Goal: Transaction & Acquisition: Purchase product/service

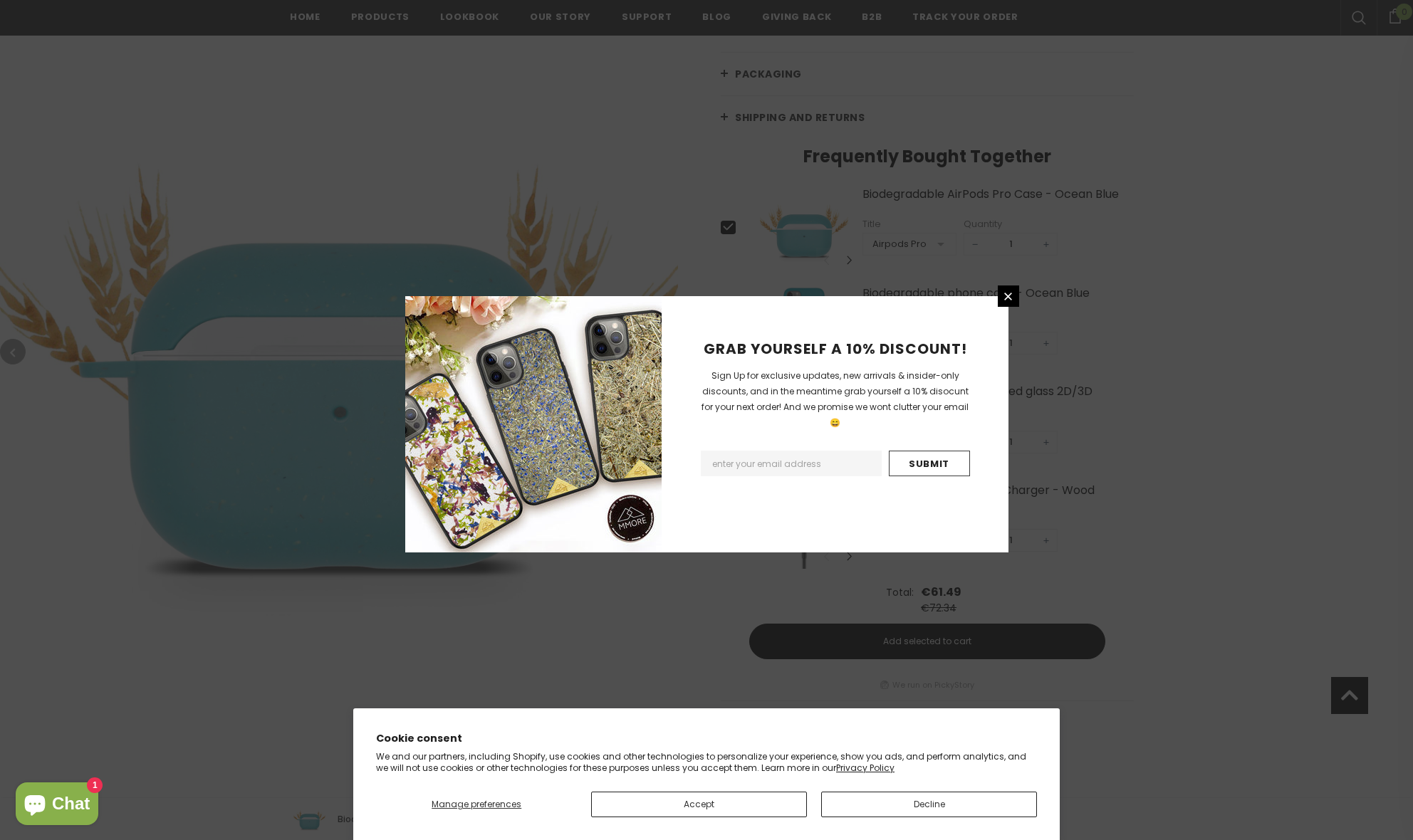
scroll to position [487, 0]
click at [1001, 295] on link at bounding box center [1007, 295] width 21 height 21
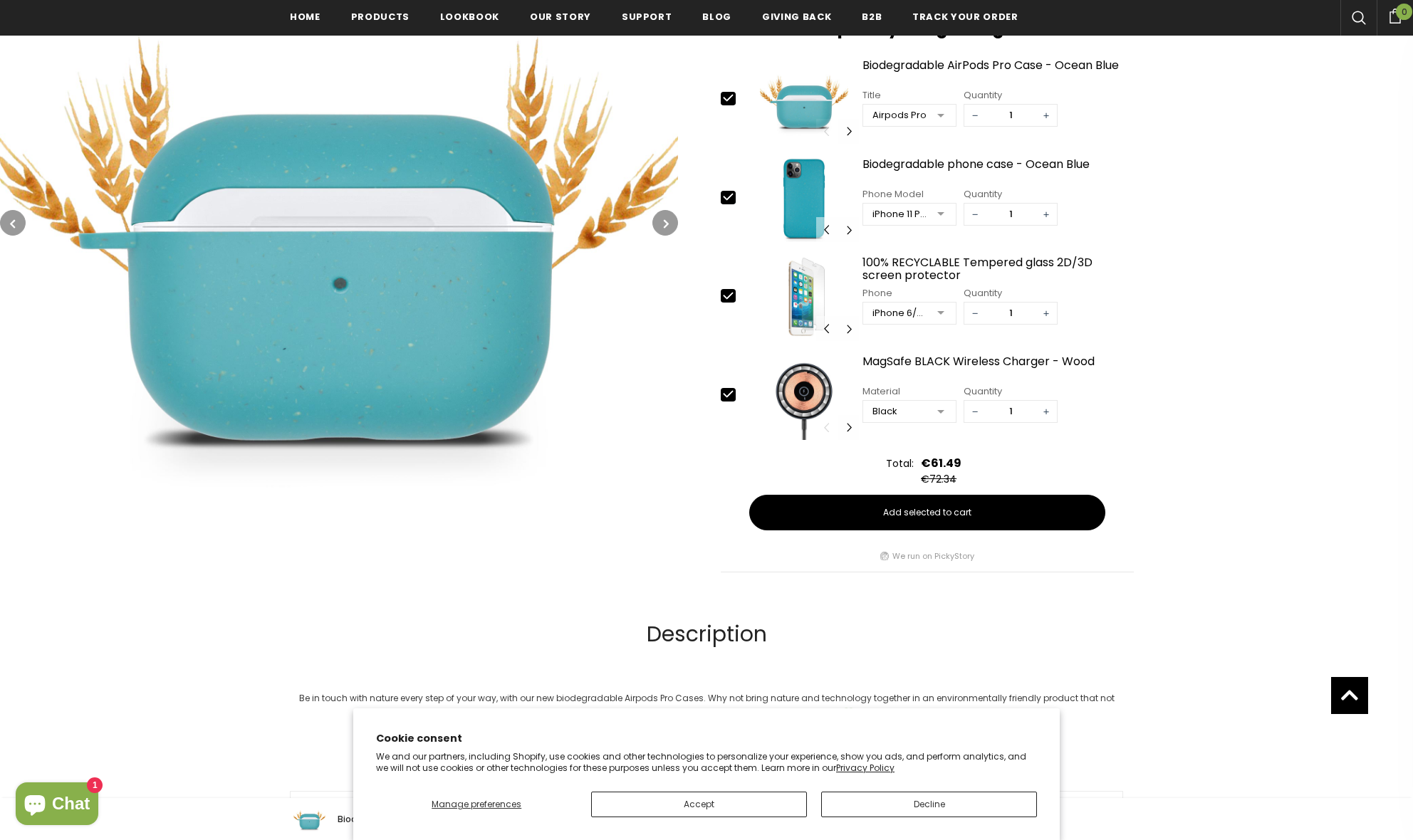
scroll to position [591, 0]
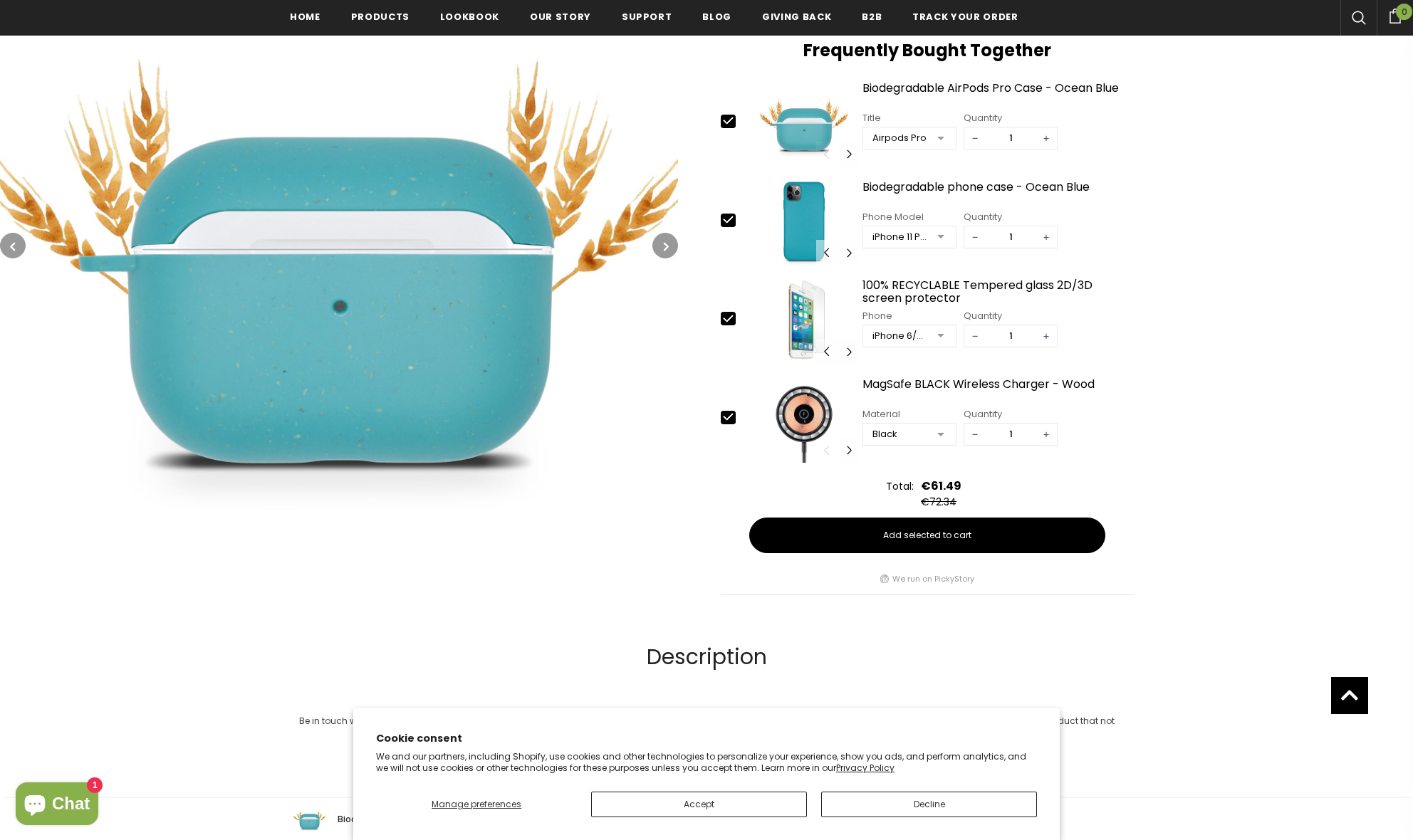
click at [727, 416] on icon at bounding box center [728, 417] width 15 height 15
type input "0"
click at [725, 317] on icon at bounding box center [728, 319] width 15 height 15
type input "0"
click at [726, 221] on icon at bounding box center [727, 220] width 9 height 7
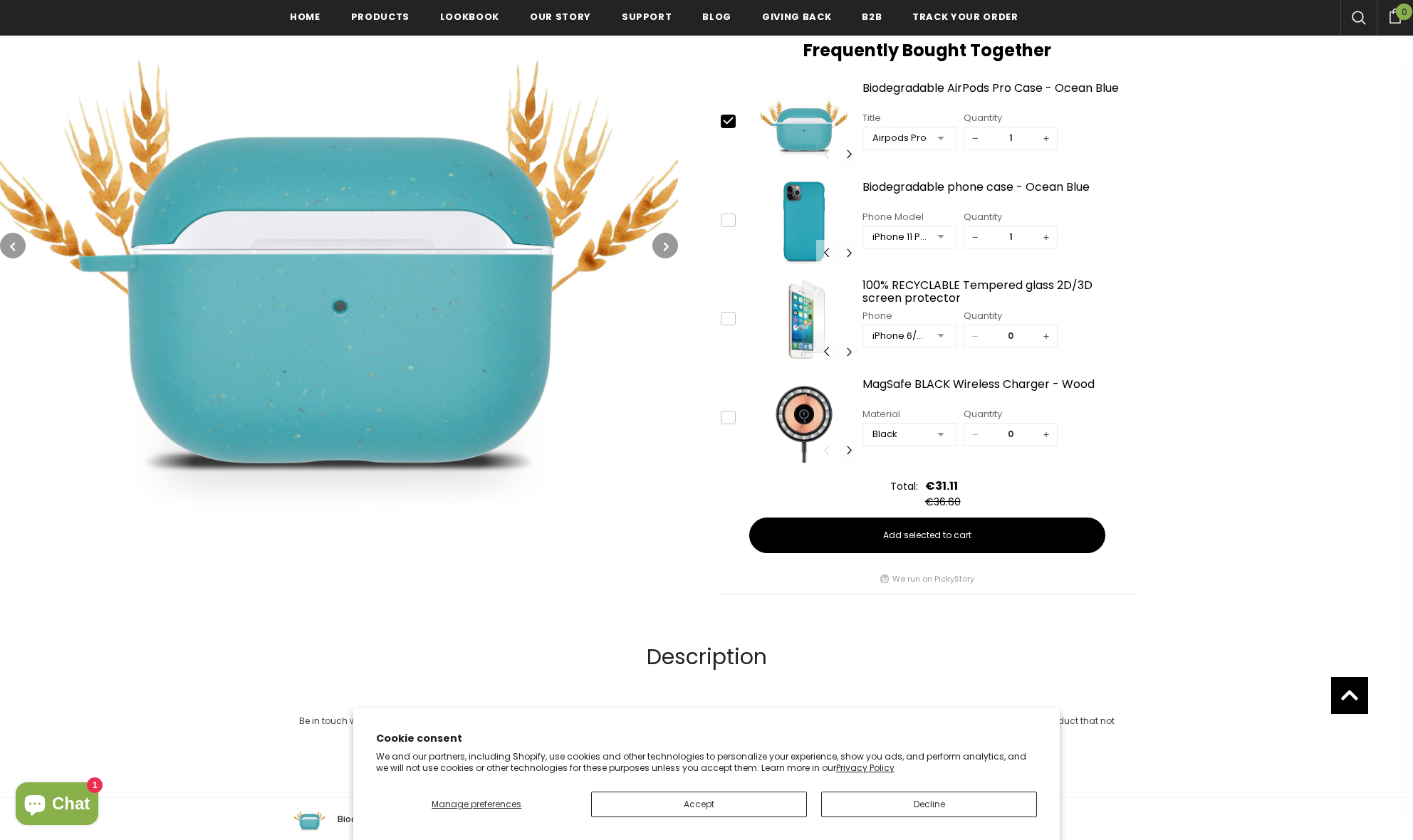
type input "0"
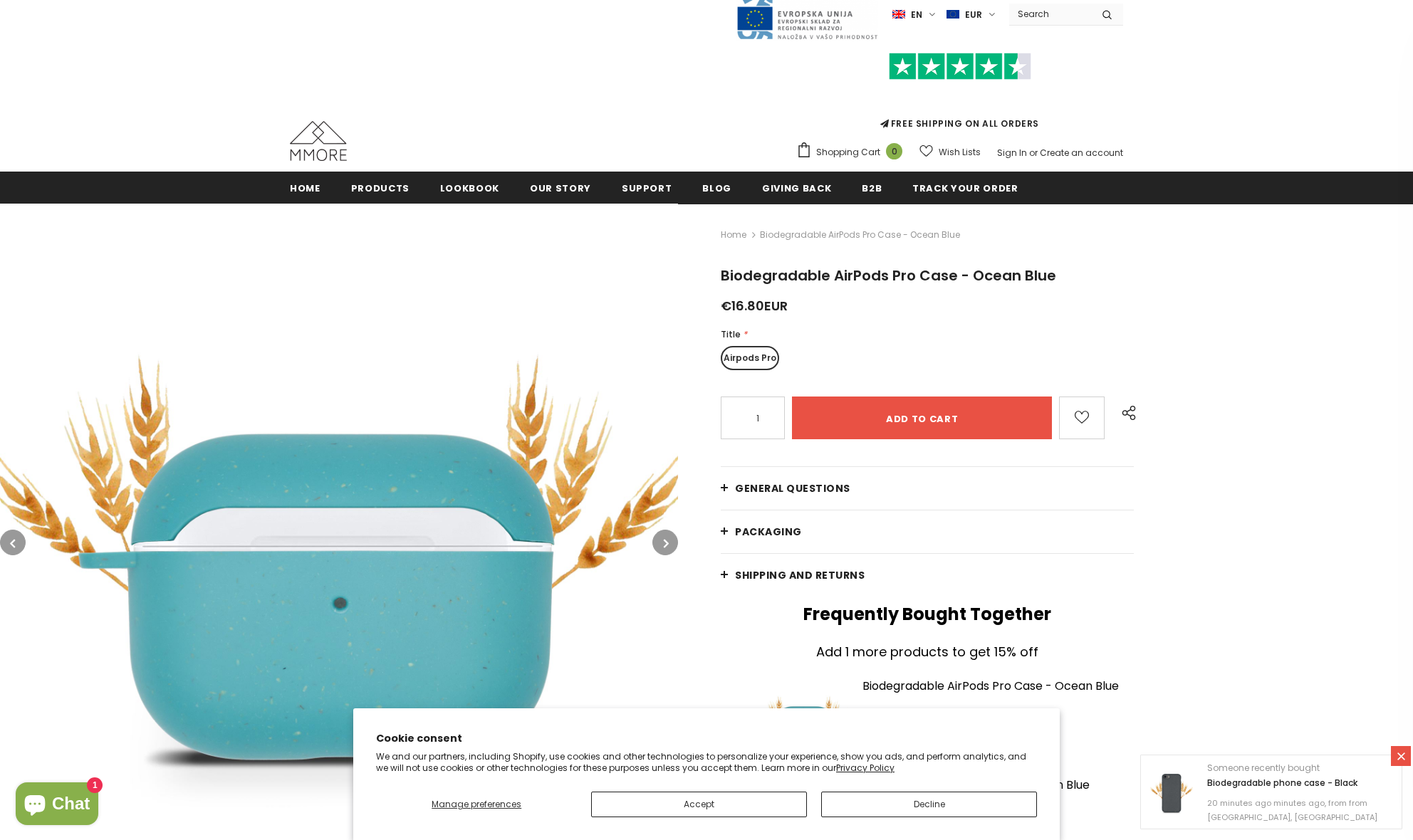
scroll to position [169, 0]
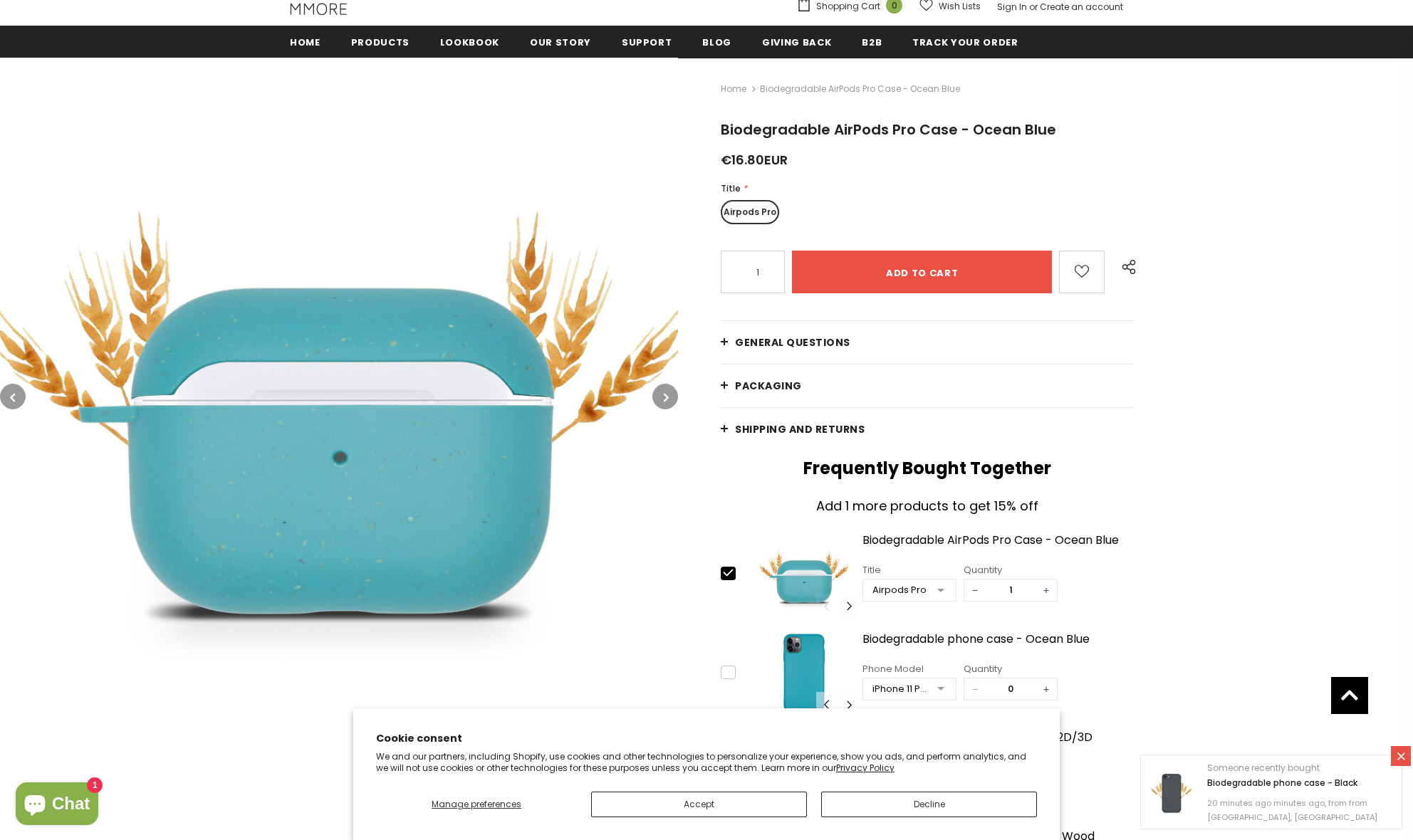
click at [720, 343] on div "Home Biodegradable AirPods Pro Case - Ocean Blue Biodegradable AirPods Pro Case…" at bounding box center [1046, 549] width 735 height 983
click at [723, 340] on link "General Questions" at bounding box center [927, 342] width 413 height 42
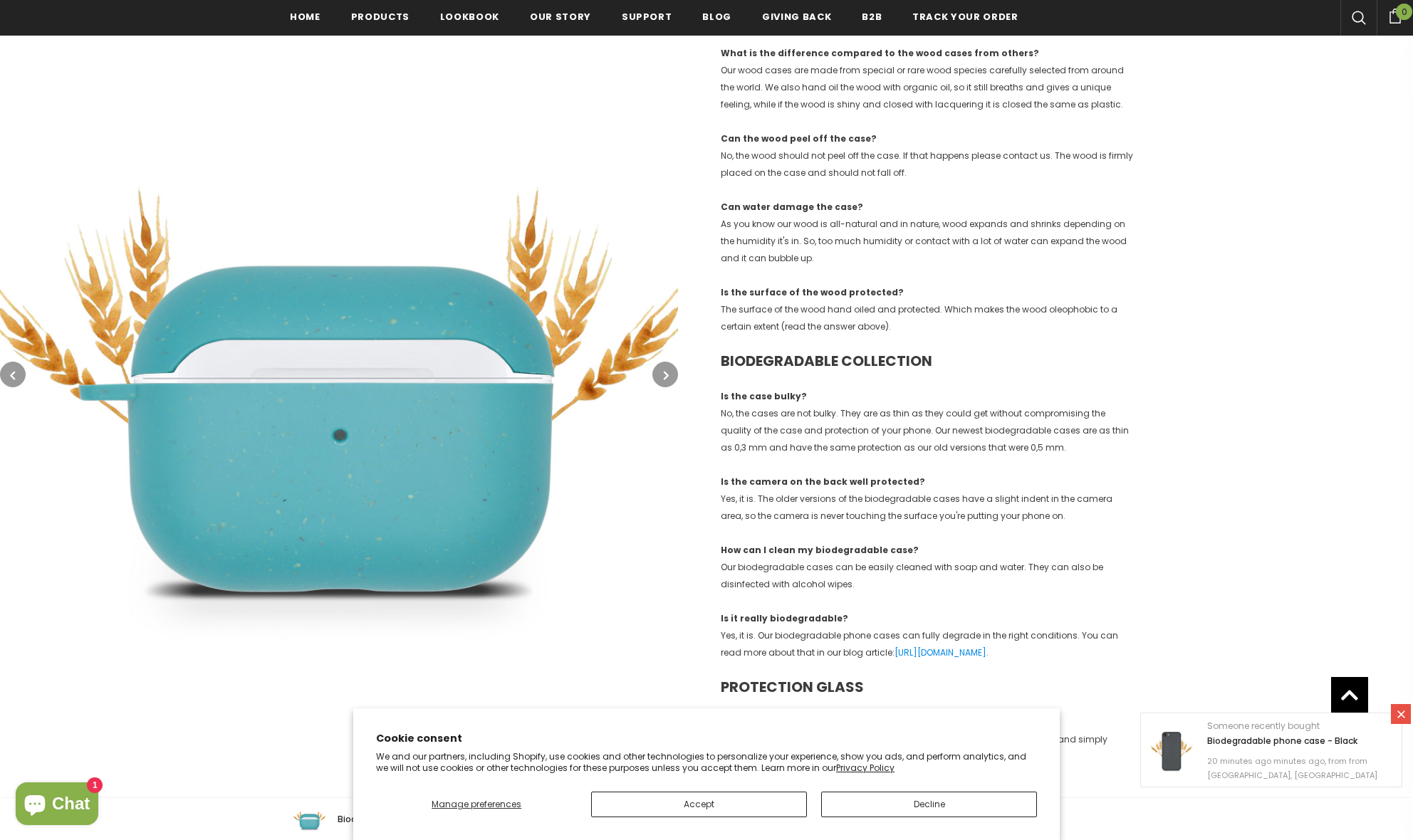
scroll to position [0, 0]
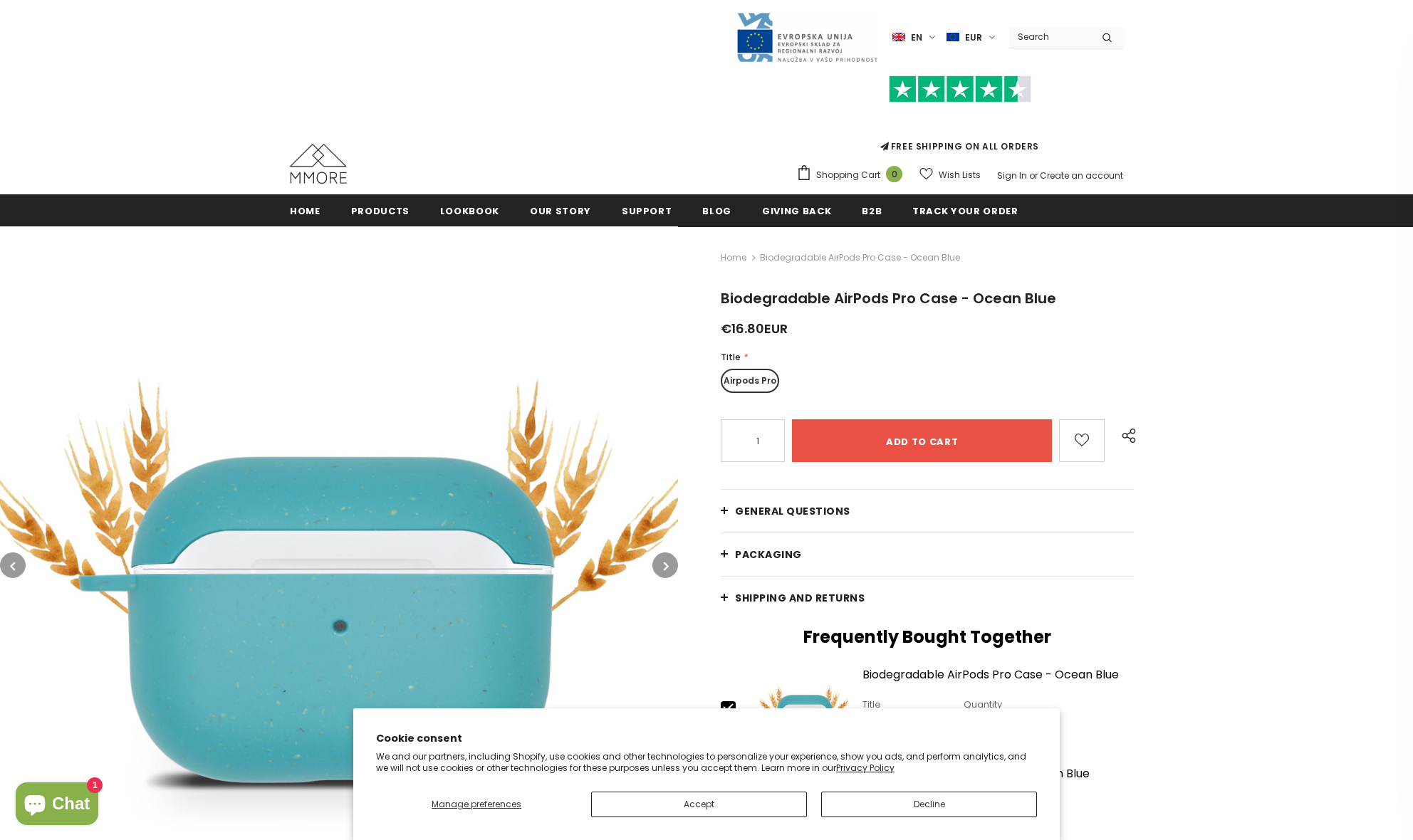
click at [747, 378] on label "Airpods Pro" at bounding box center [749, 381] width 59 height 25
click at [0, 0] on input "Airpods Pro" at bounding box center [0, 0] width 0 height 0
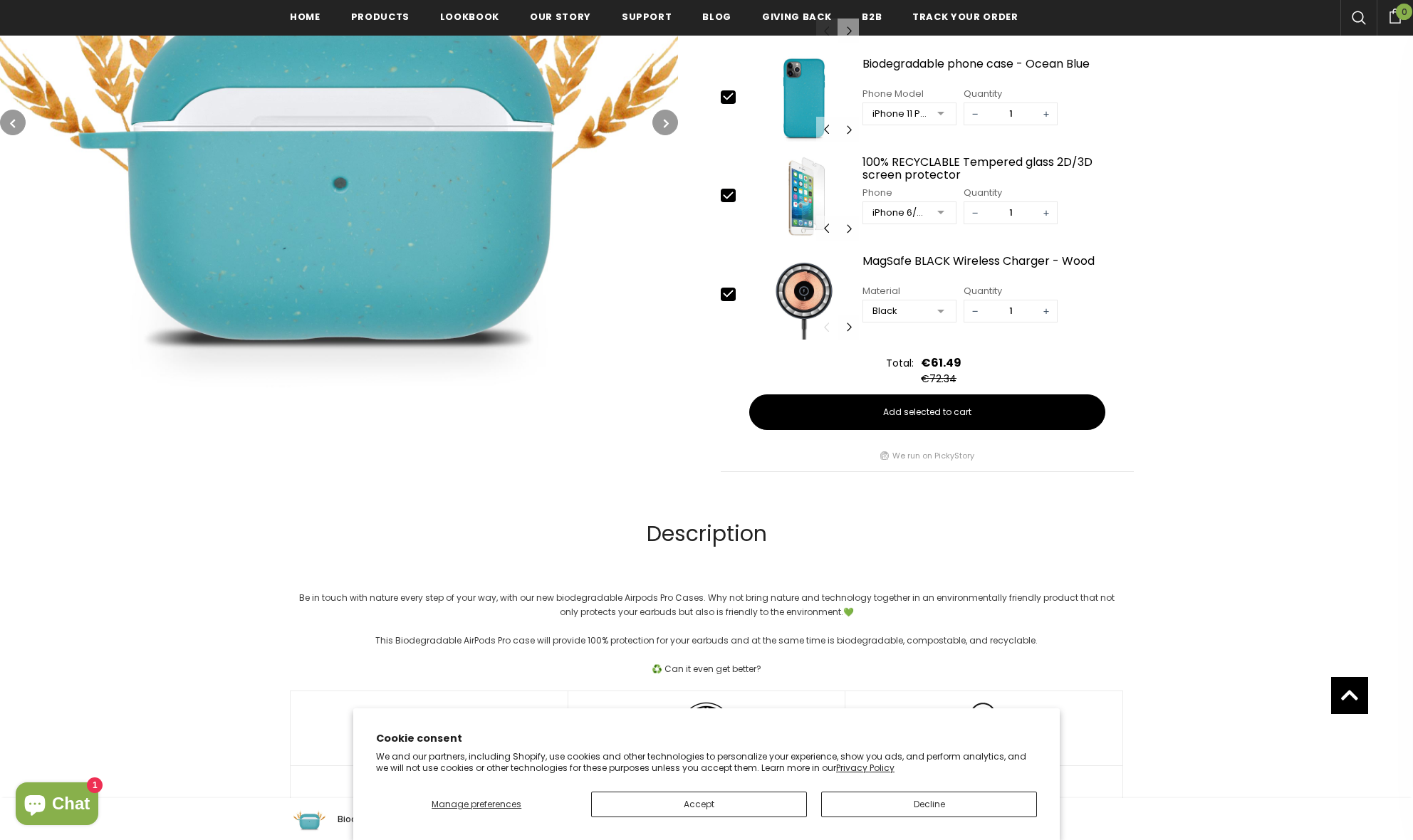
scroll to position [832, 0]
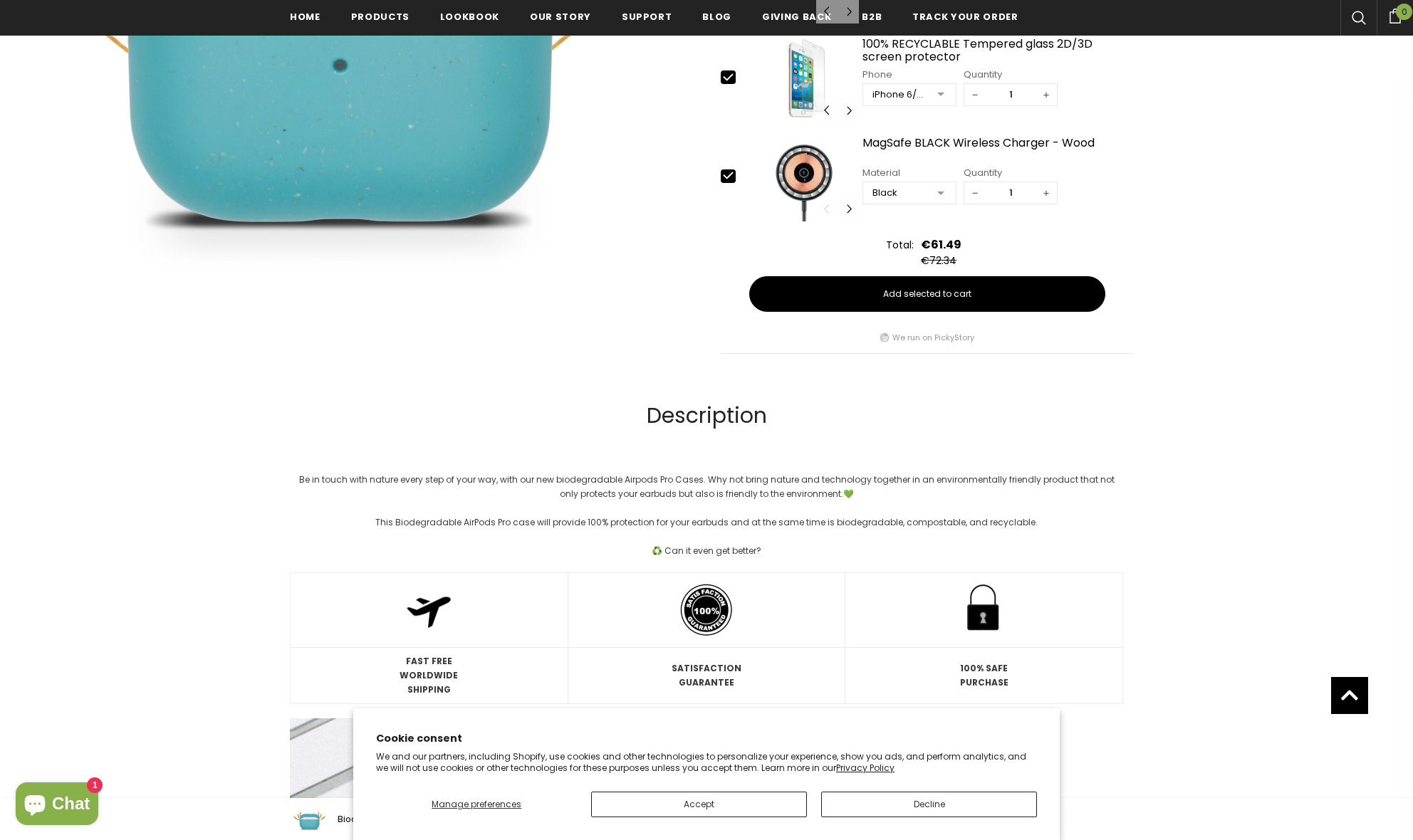
click at [726, 807] on button "Accept" at bounding box center [698, 804] width 216 height 25
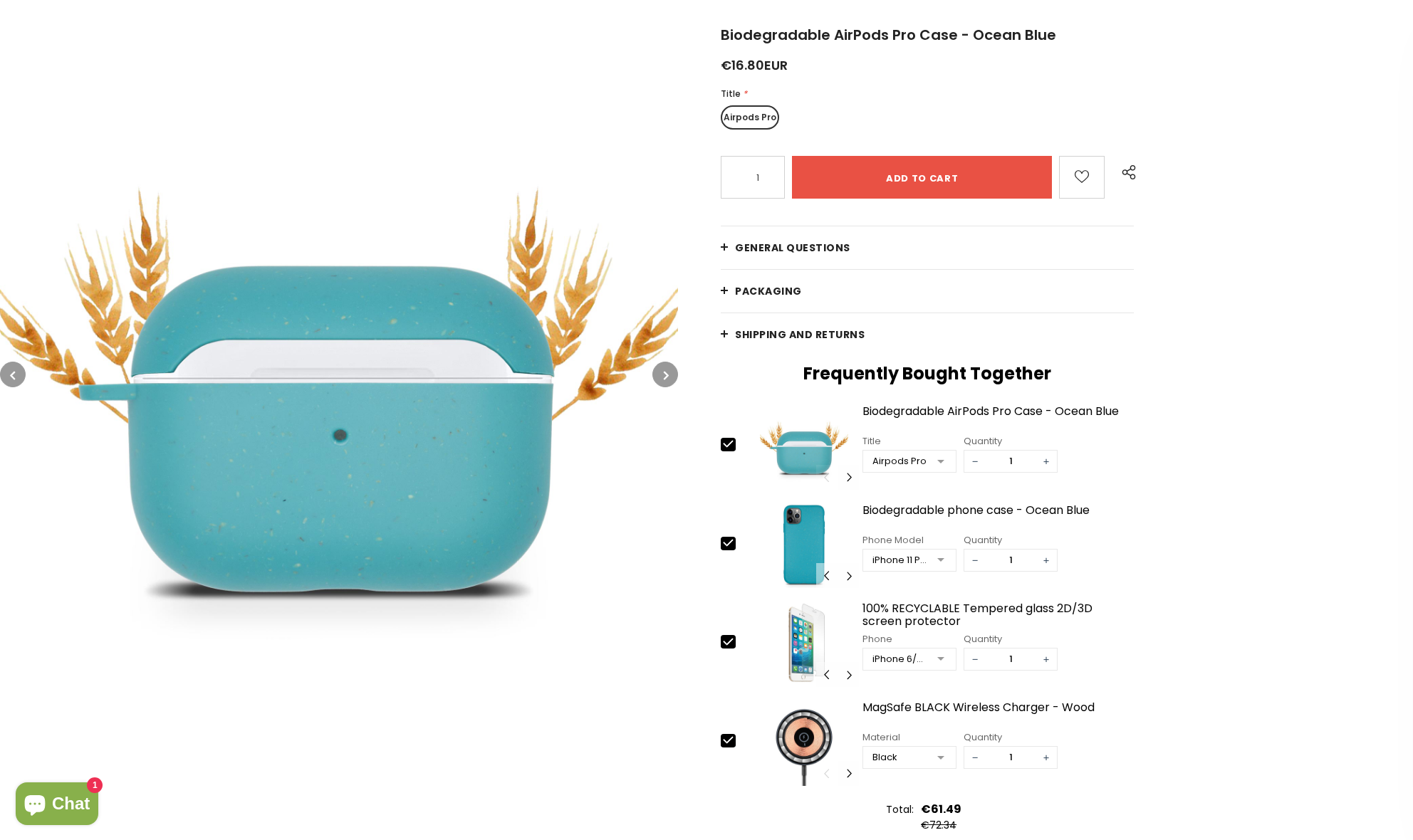
scroll to position [419, 0]
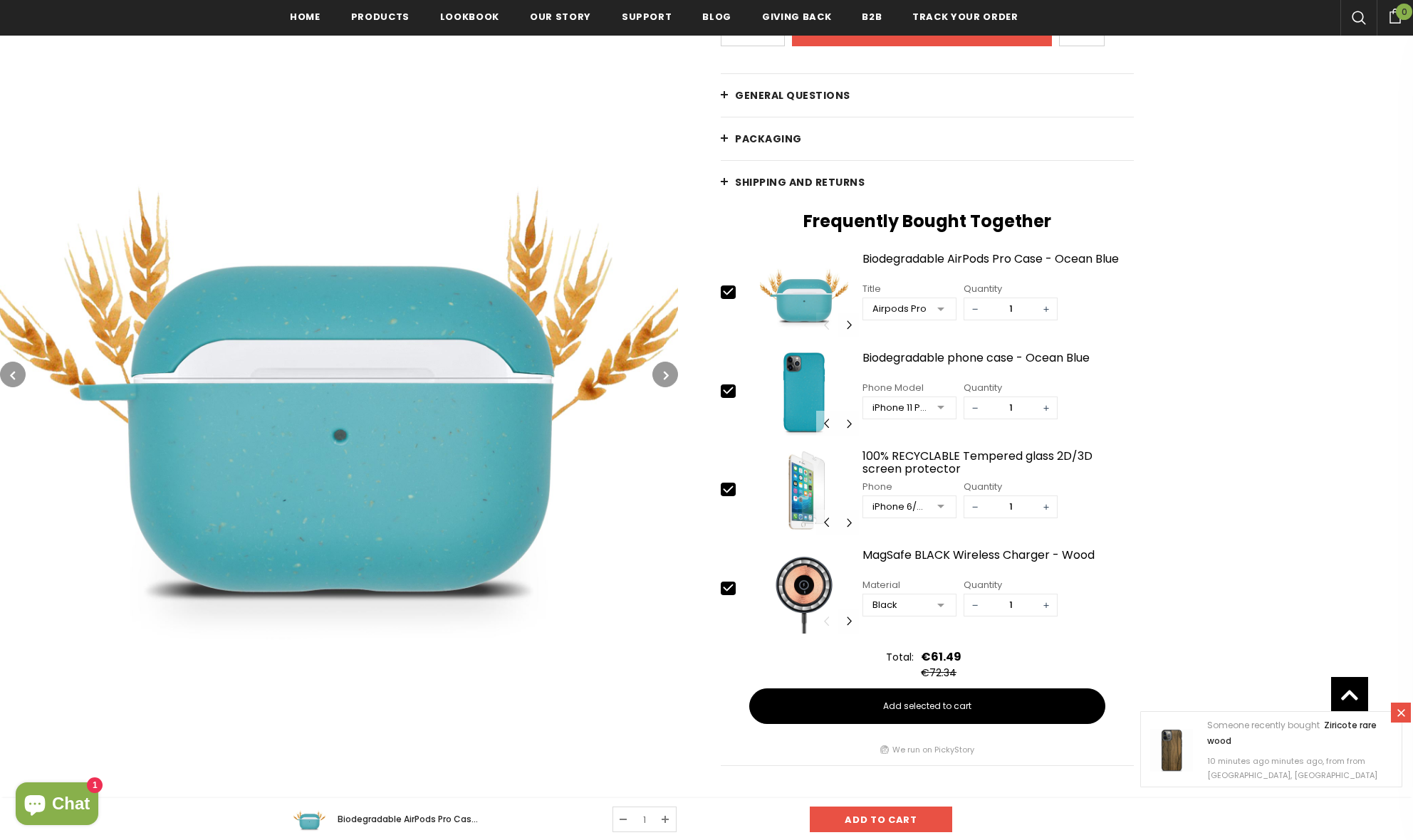
click at [726, 389] on icon at bounding box center [728, 390] width 15 height 15
type input "0"
click at [726, 484] on icon at bounding box center [728, 490] width 15 height 15
type input "0"
click at [724, 591] on icon at bounding box center [728, 588] width 15 height 15
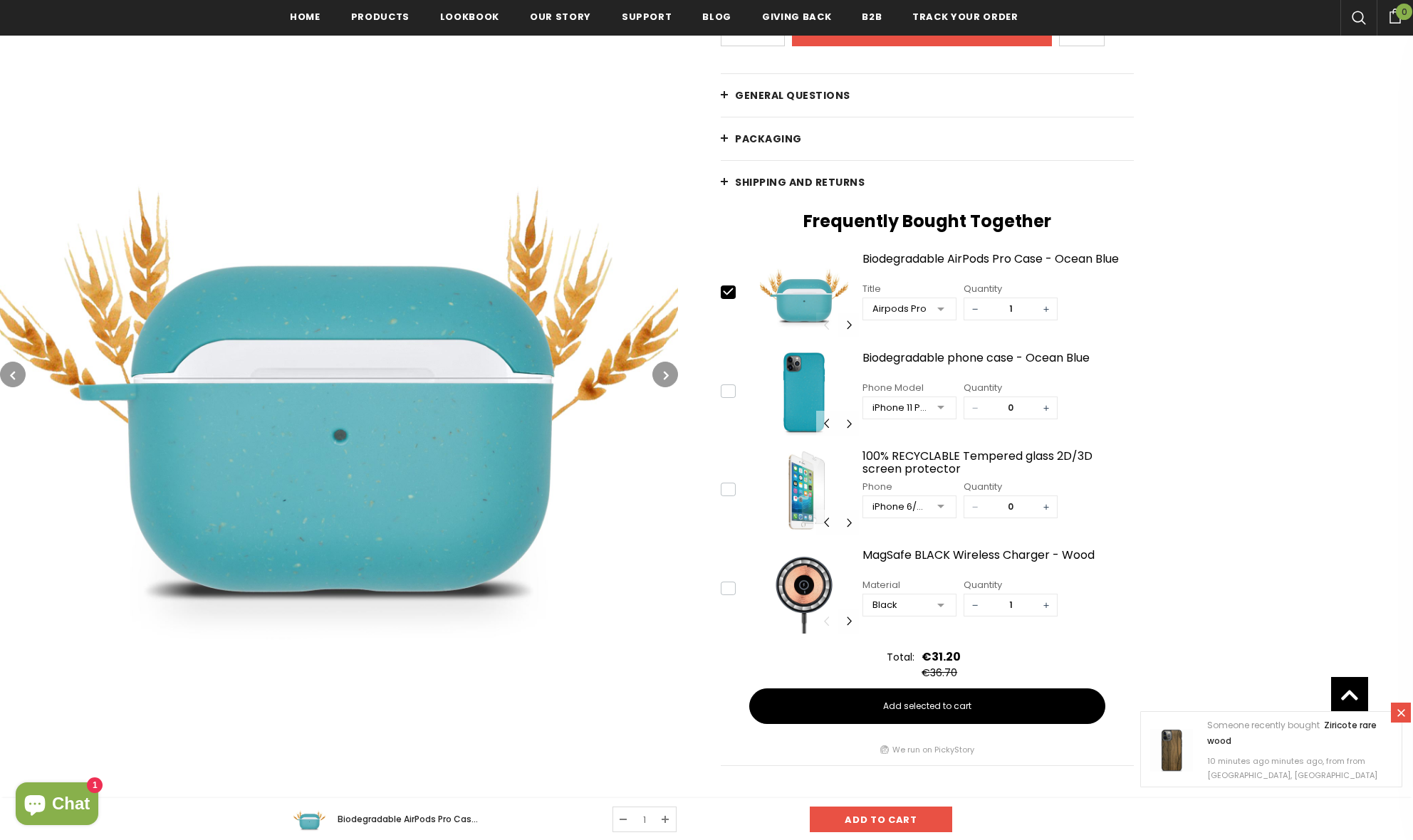
type input "0"
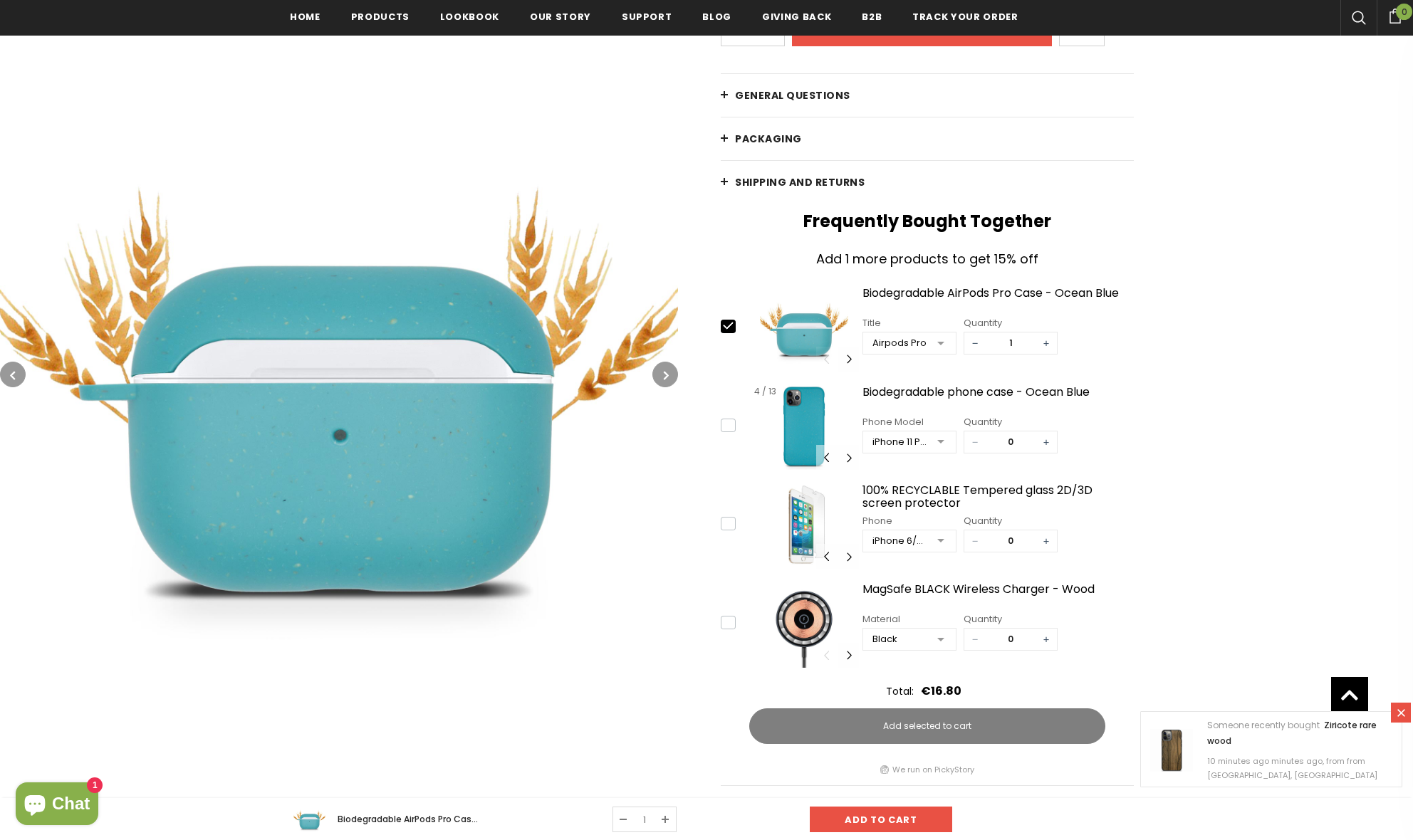
click at [778, 383] on div "4 / 13" at bounding box center [765, 392] width 32 height 19
click at [803, 347] on img at bounding box center [804, 328] width 109 height 88
click at [944, 342] on div at bounding box center [940, 344] width 29 height 21
click at [926, 277] on div "Add 1 more products to get 15% off slide 1 of 8 1 / 8 2 / 8 3 / 8 4 / 8 5 / 8 6…" at bounding box center [927, 513] width 413 height 529
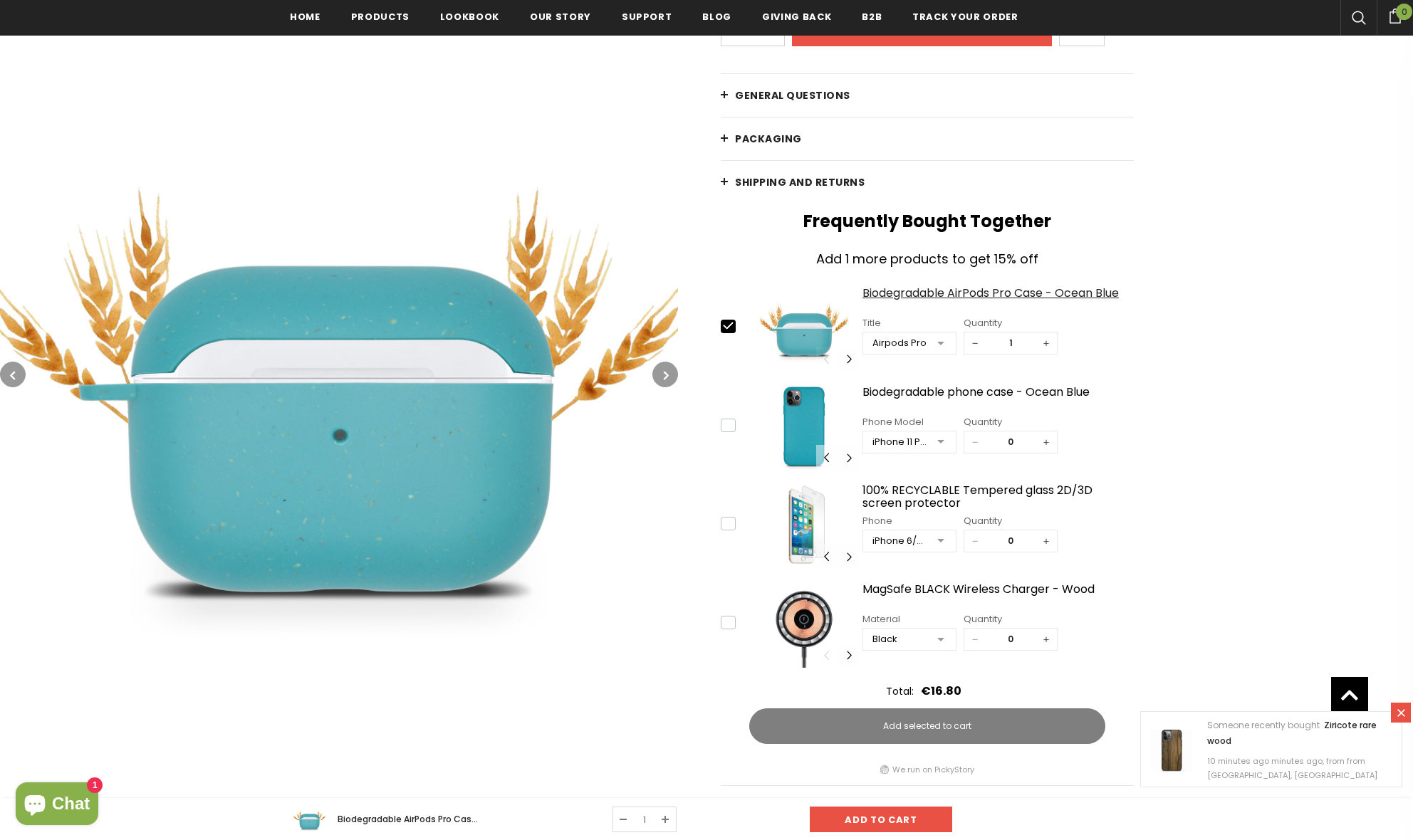
click at [924, 291] on div "Biodegradable AirPods Pro Case - Ocean Blue" at bounding box center [998, 299] width 272 height 25
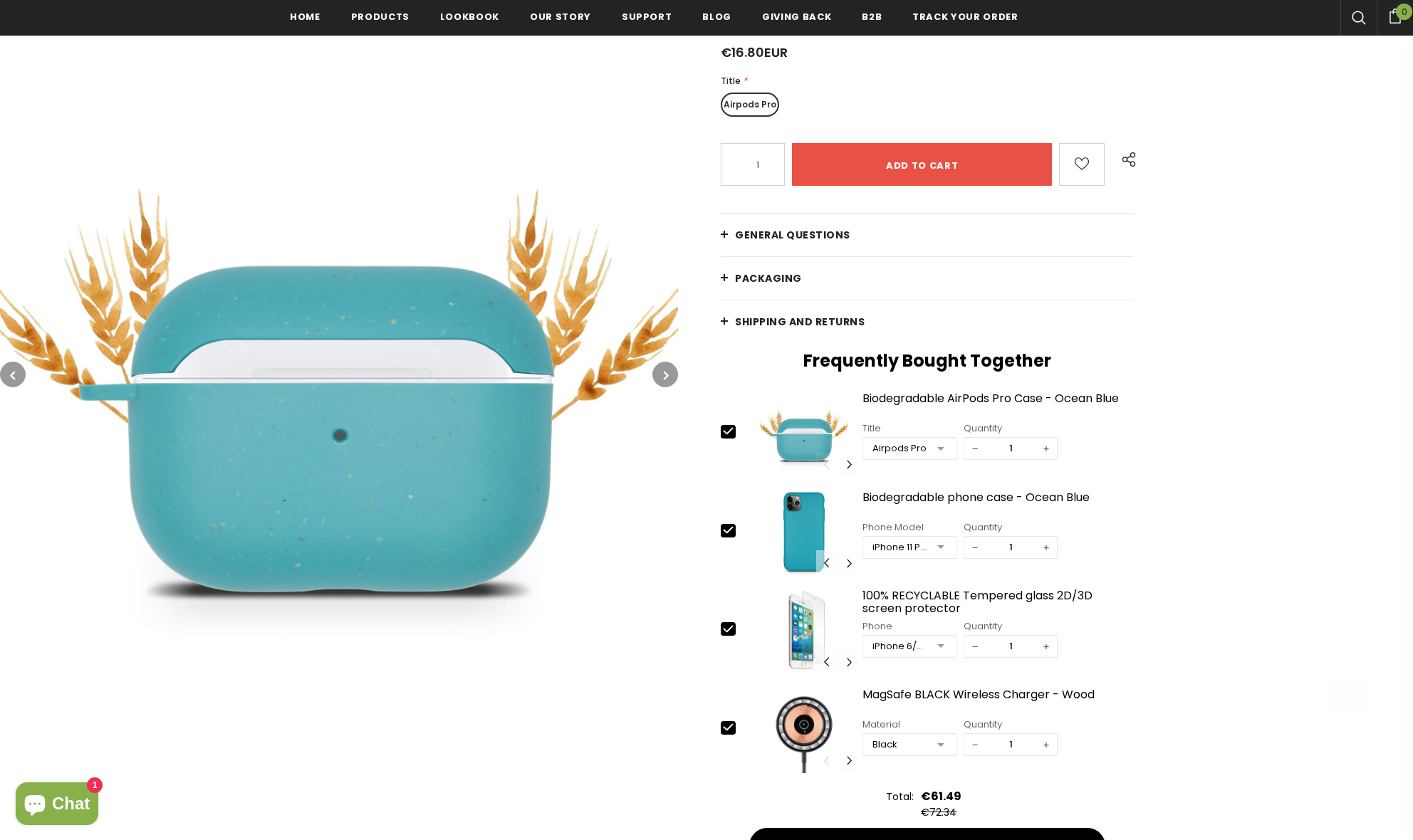
scroll to position [435, 0]
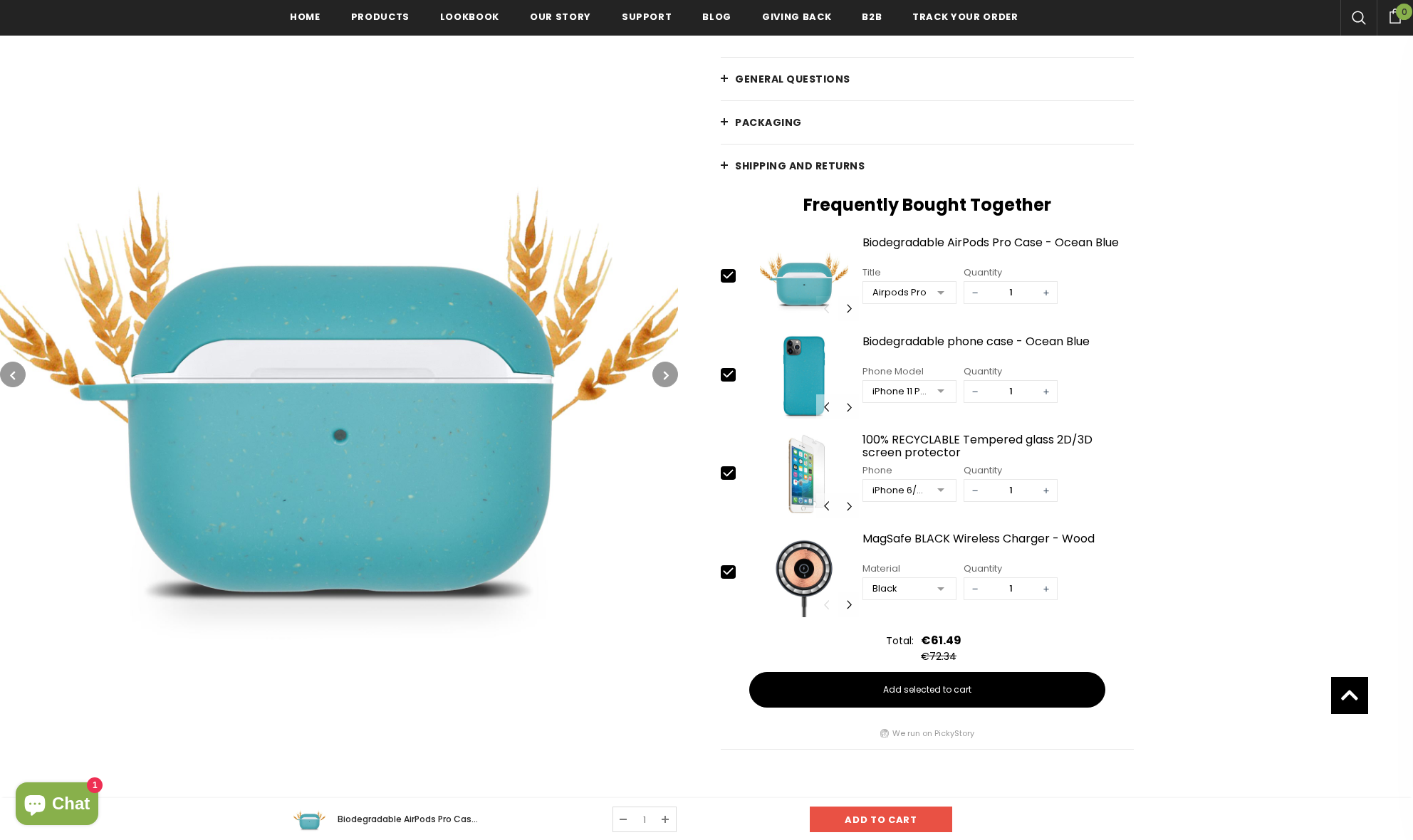
click at [476, 479] on img at bounding box center [339, 374] width 678 height 678
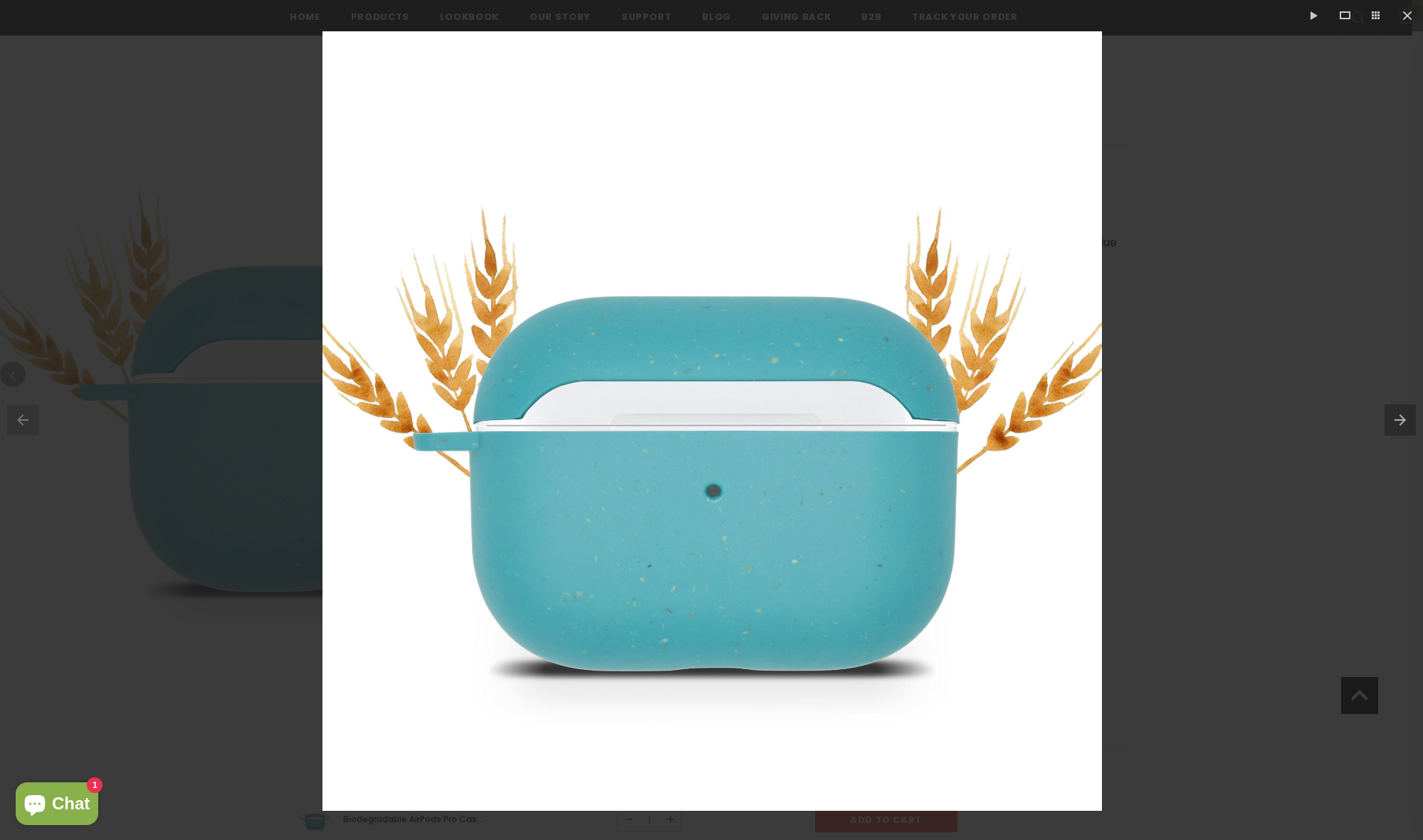
click at [1011, 497] on img at bounding box center [712, 421] width 780 height 780
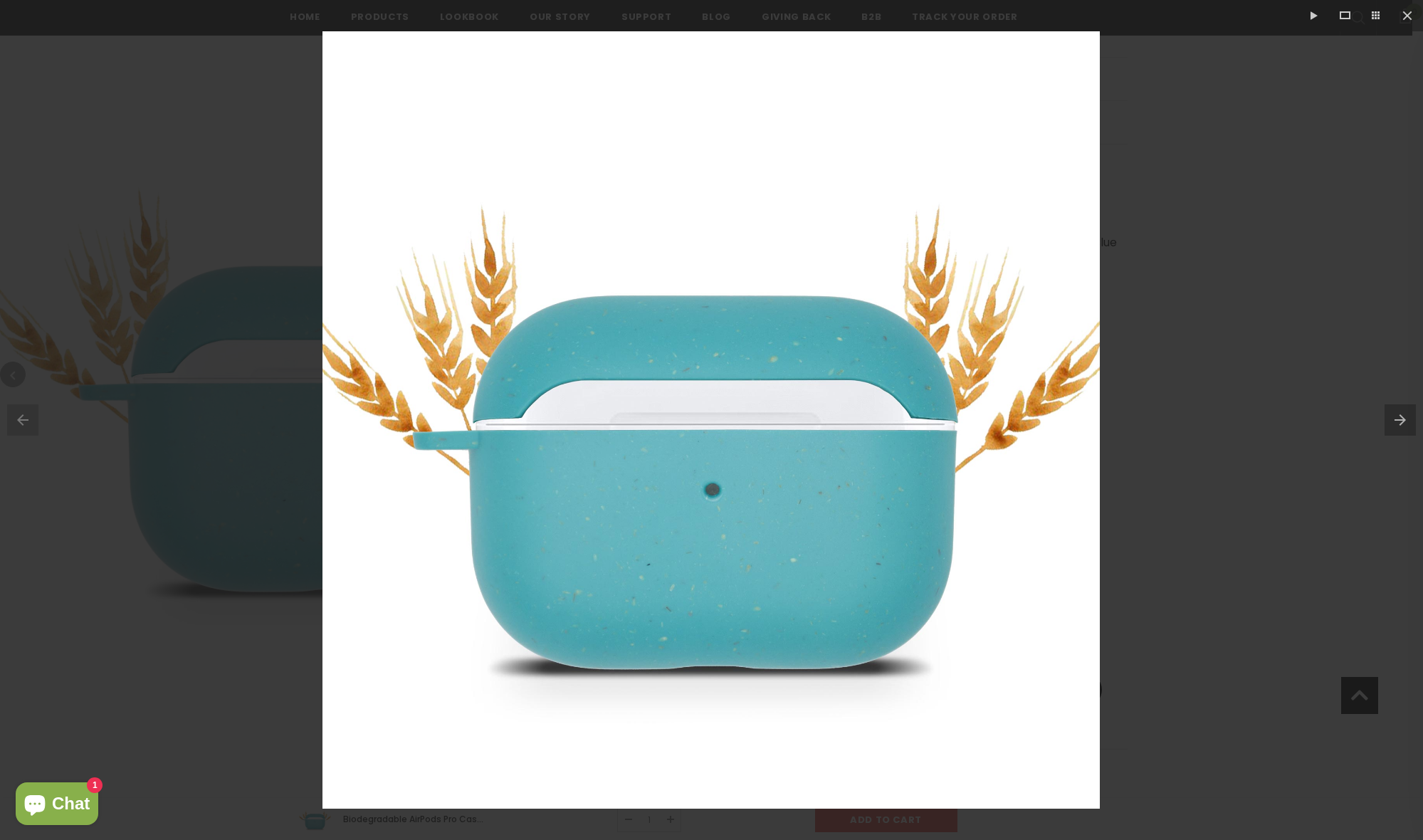
click at [1303, 456] on div at bounding box center [711, 420] width 1423 height 840
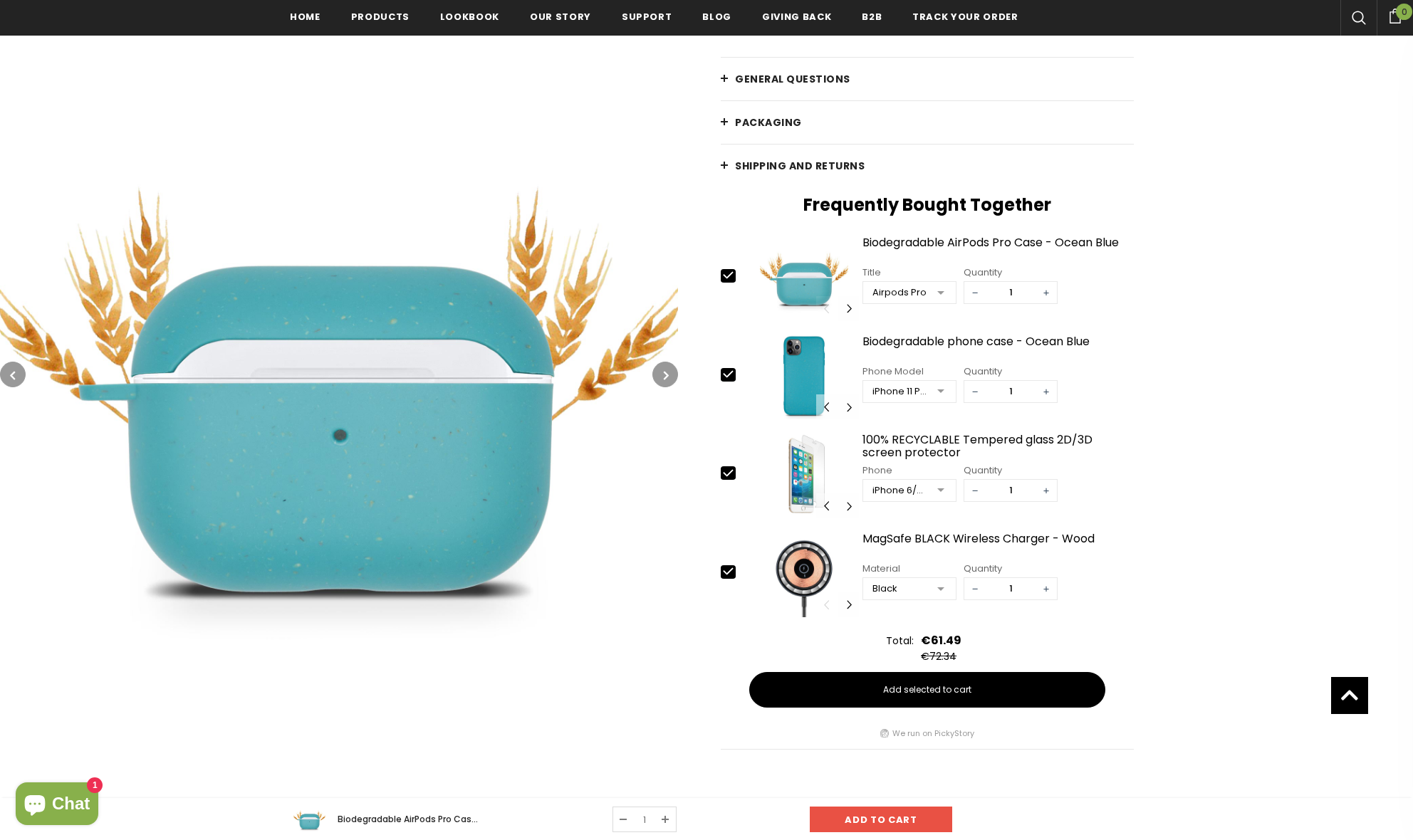
click at [939, 383] on div at bounding box center [940, 392] width 29 height 21
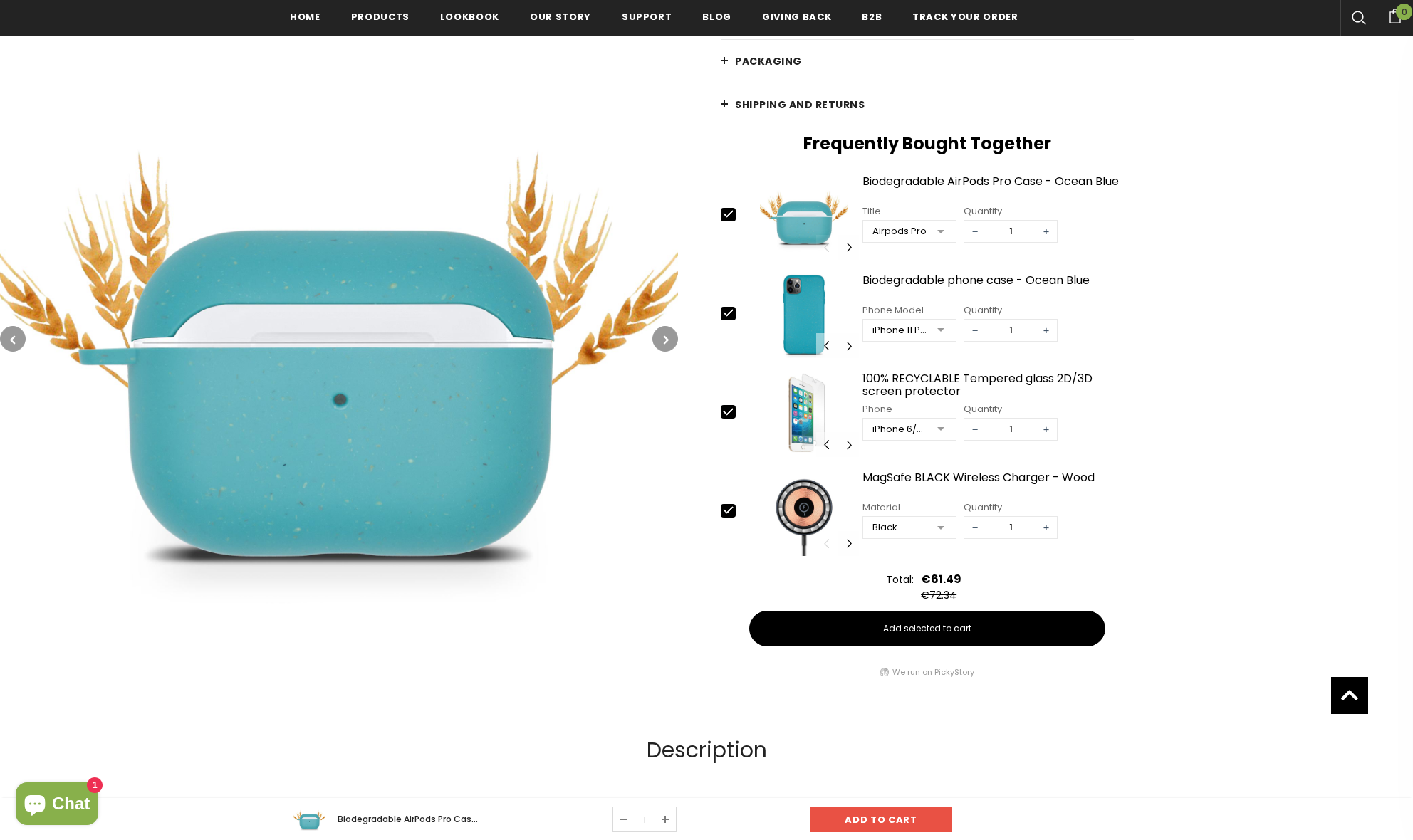
click at [1231, 389] on div "Home Biodegradable AirPods Pro Case - Ocean Blue Biodegradable AirPods Pro Case…" at bounding box center [1046, 214] width 735 height 962
